Goal: Browse casually

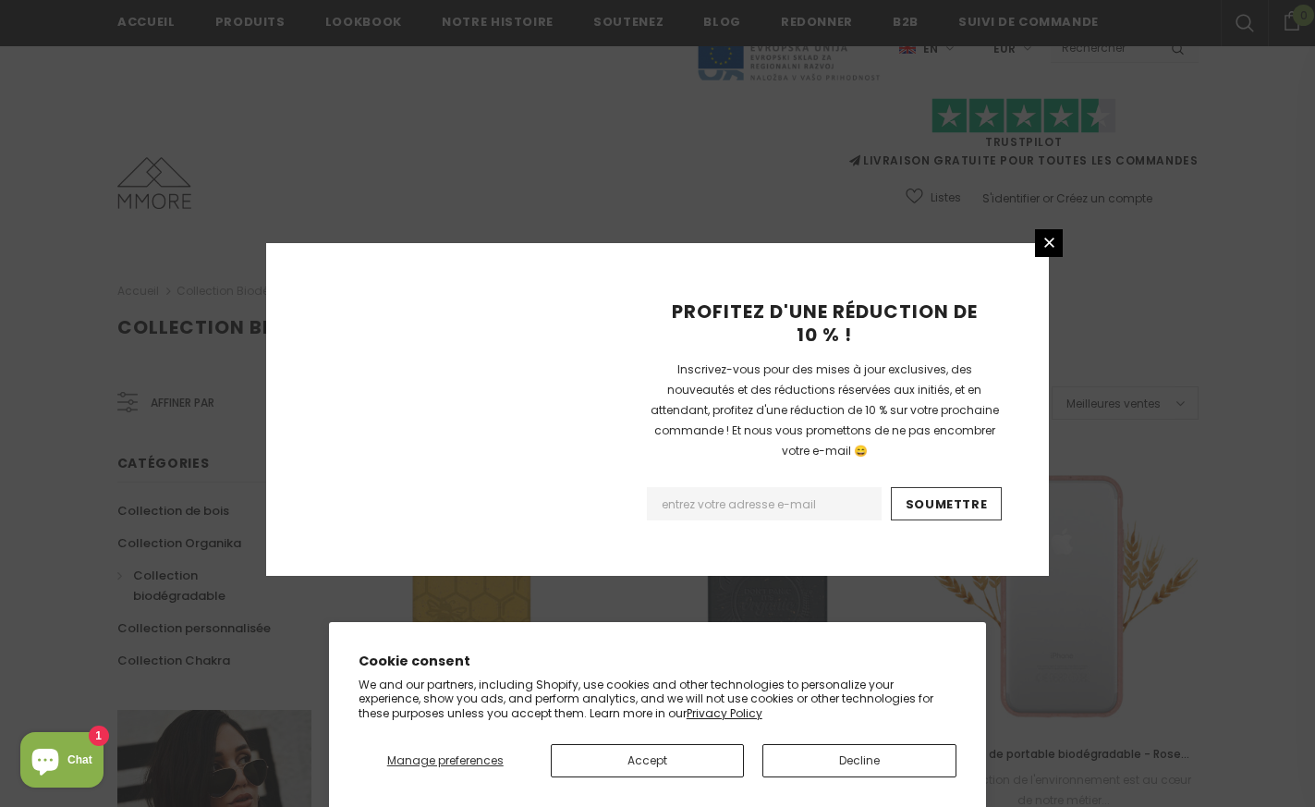
scroll to position [1231, 0]
